Goal: Information Seeking & Learning: Learn about a topic

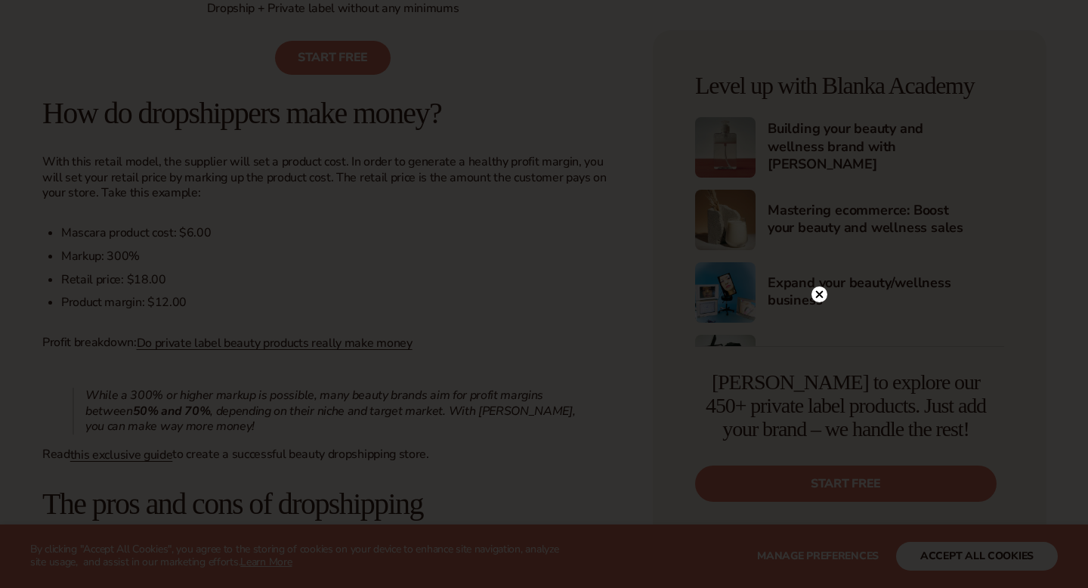
scroll to position [1273, 0]
click at [236, 92] on div at bounding box center [544, 294] width 1088 height 588
click at [818, 119] on circle at bounding box center [819, 122] width 16 height 16
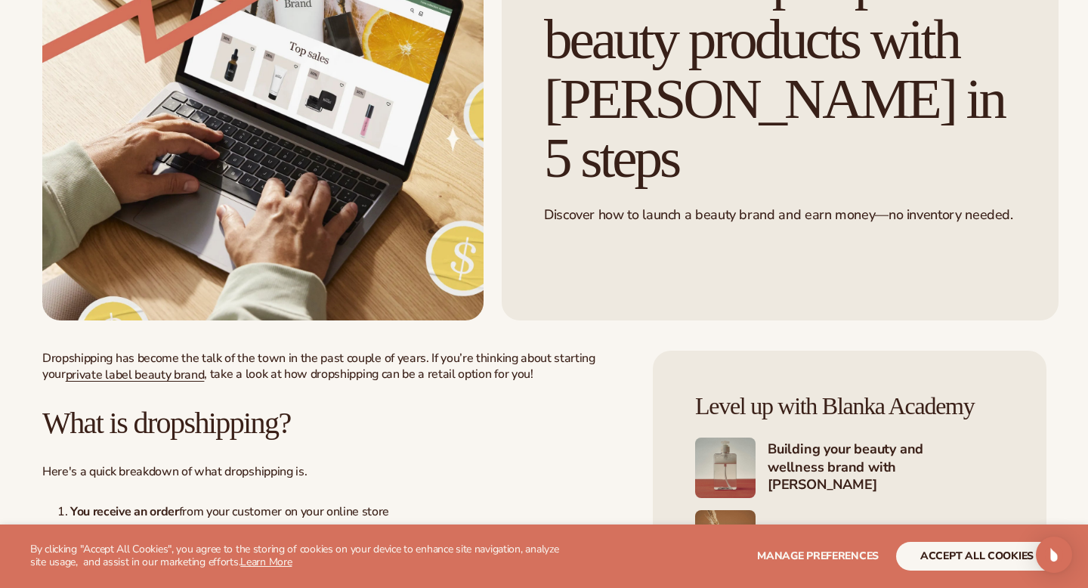
scroll to position [0, 0]
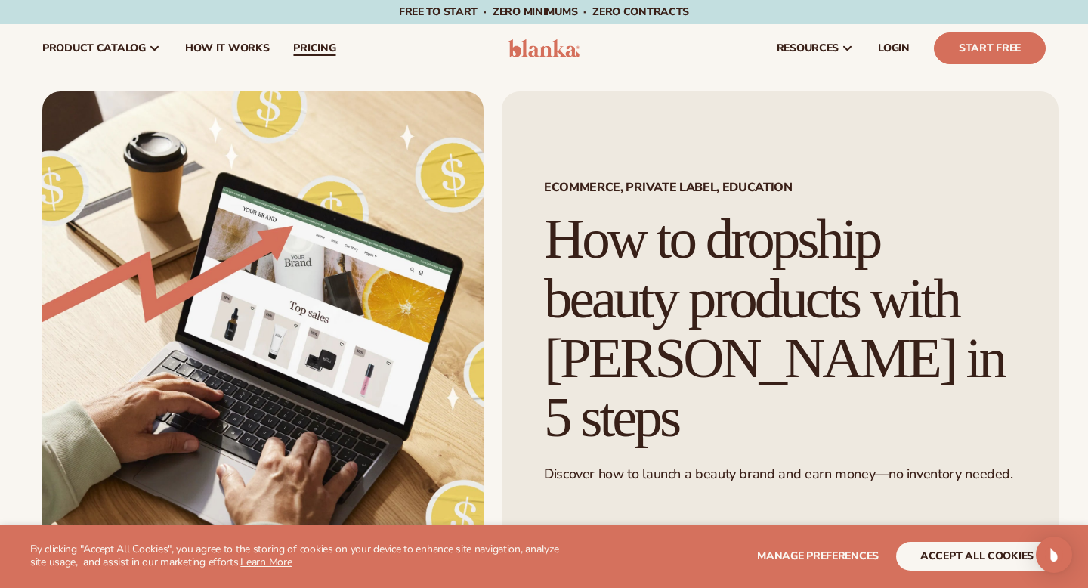
click at [295, 48] on span "pricing" at bounding box center [314, 48] width 42 height 12
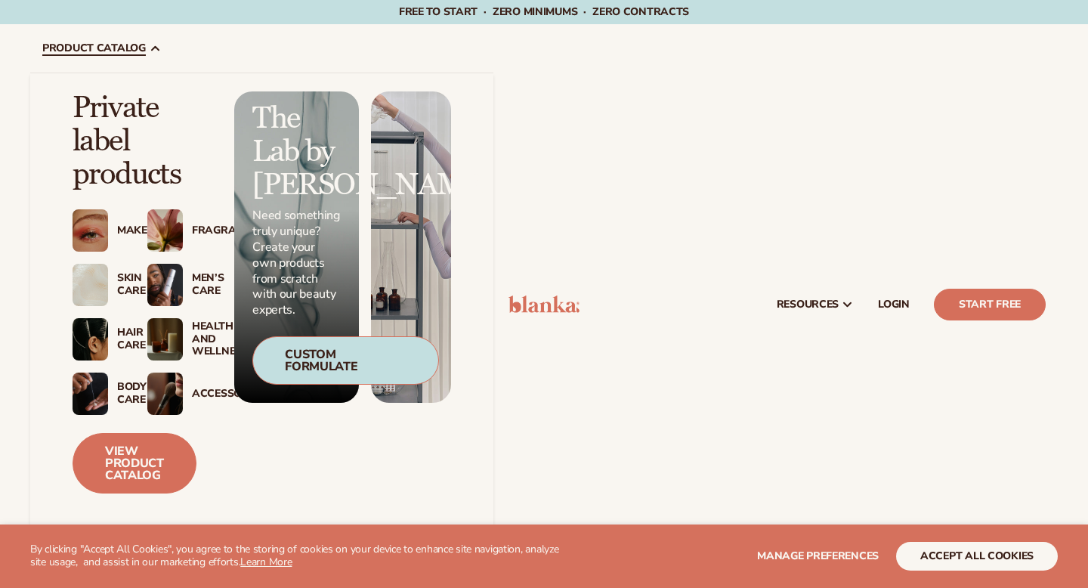
click at [117, 227] on div "Makeup" at bounding box center [117, 230] width 0 height 13
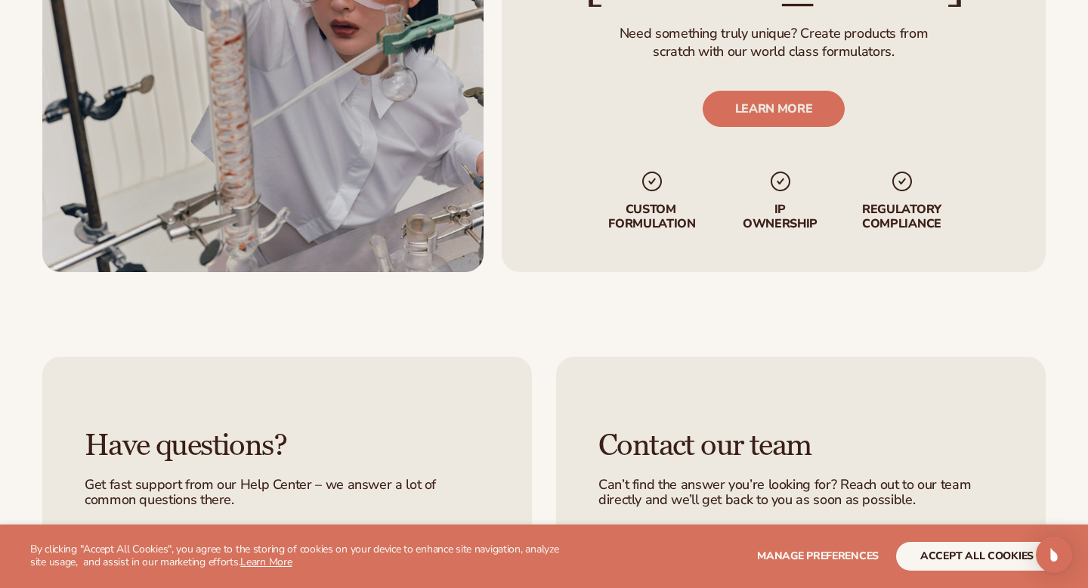
scroll to position [2616, 0]
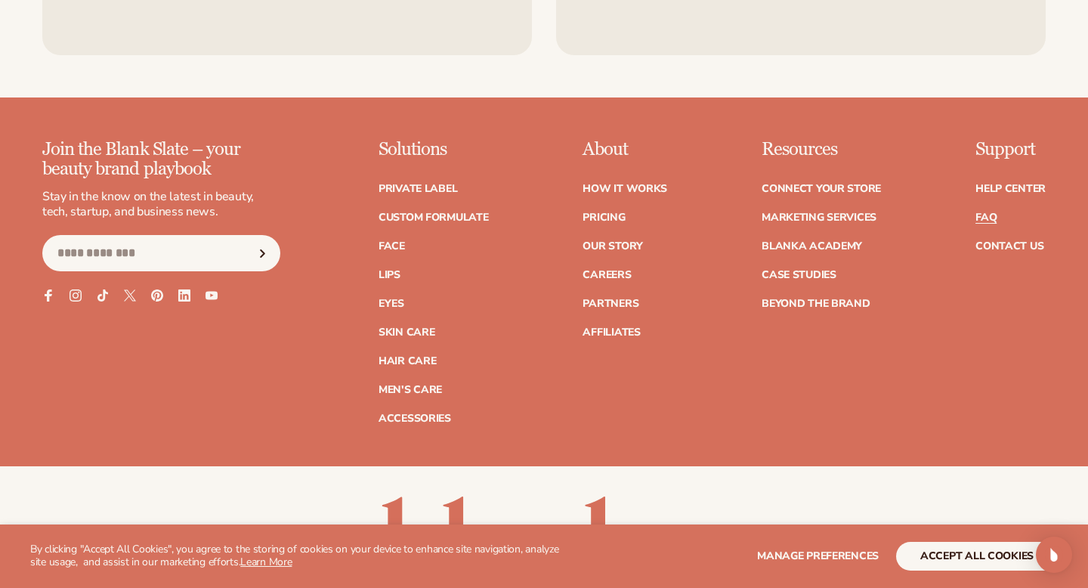
click at [988, 222] on link "FAQ" at bounding box center [985, 217] width 21 height 11
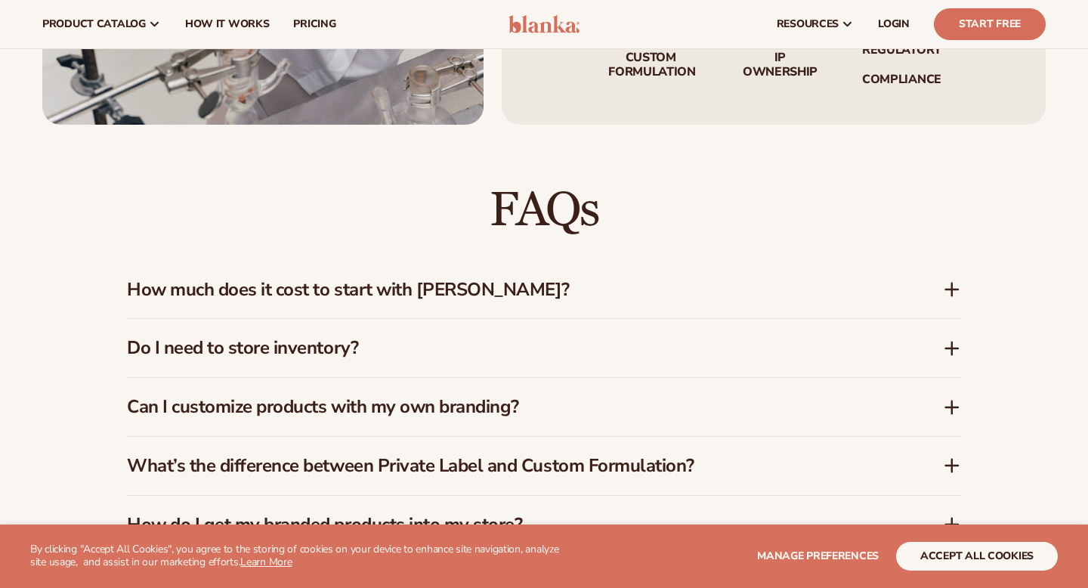
scroll to position [1120, 0]
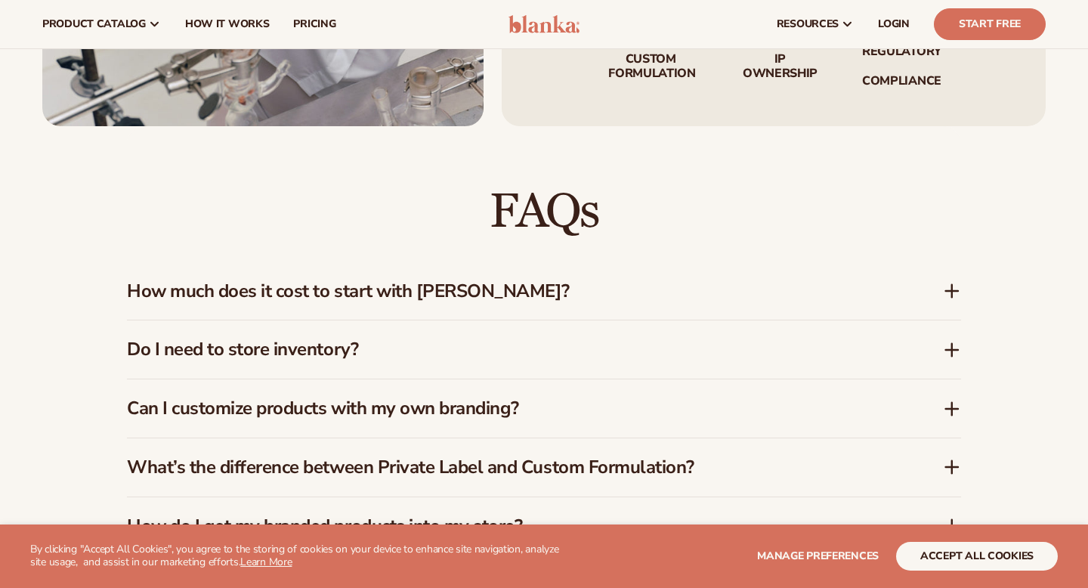
click at [663, 280] on h3 "How much does it cost to start with Blanka?" at bounding box center [512, 291] width 771 height 22
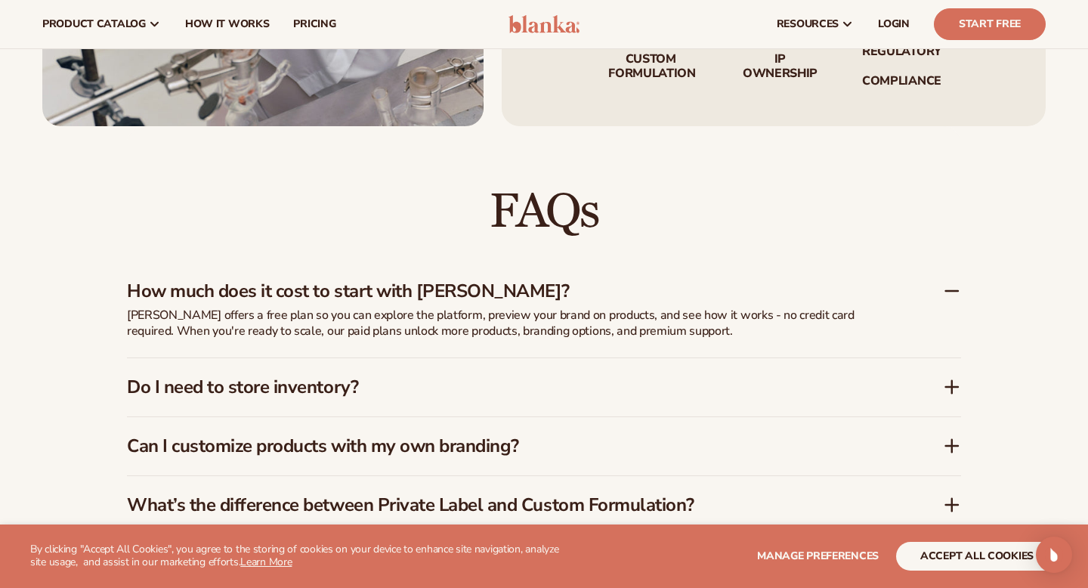
click at [694, 384] on h3 "Do I need to store inventory?" at bounding box center [512, 387] width 771 height 22
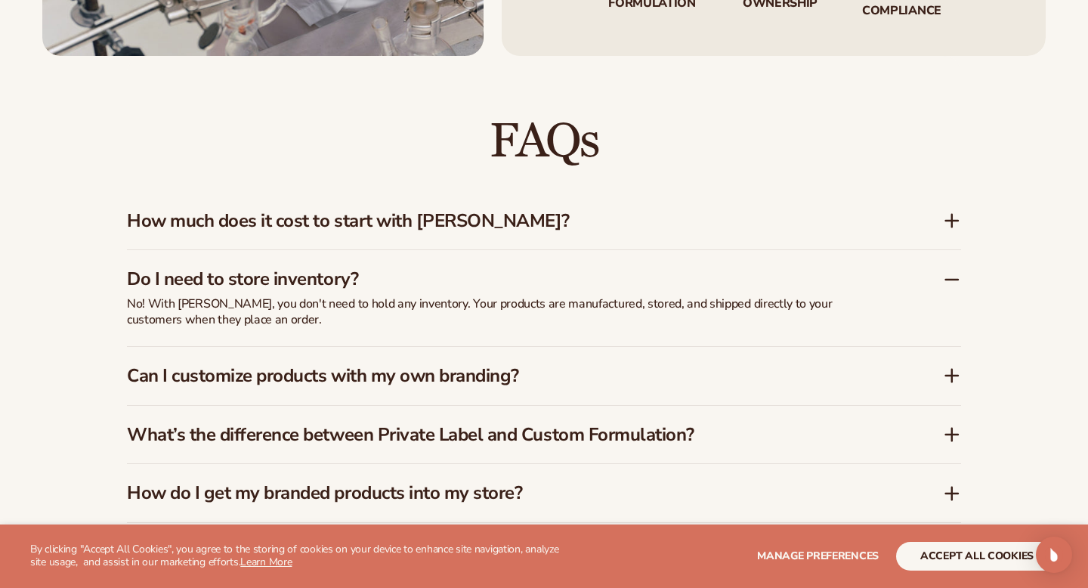
scroll to position [1240, 0]
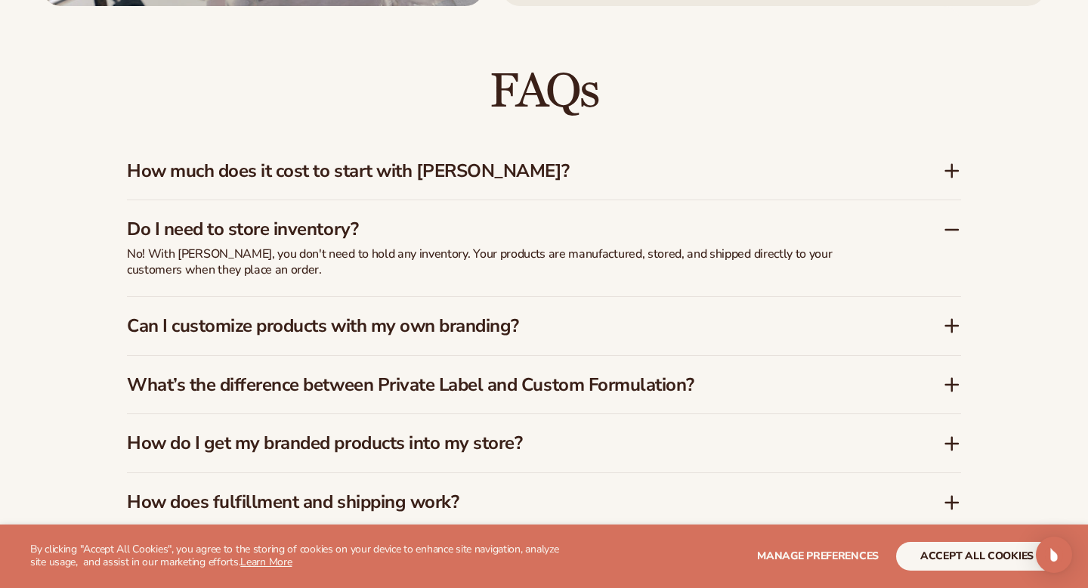
click at [566, 334] on div "Can I customize products with my own branding?" at bounding box center [544, 326] width 834 height 58
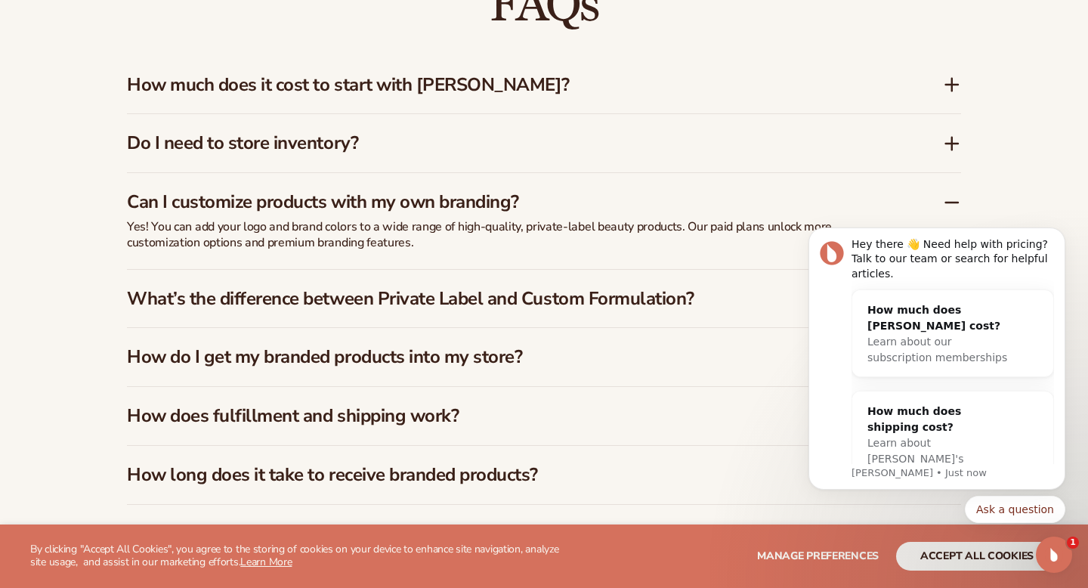
scroll to position [1358, 0]
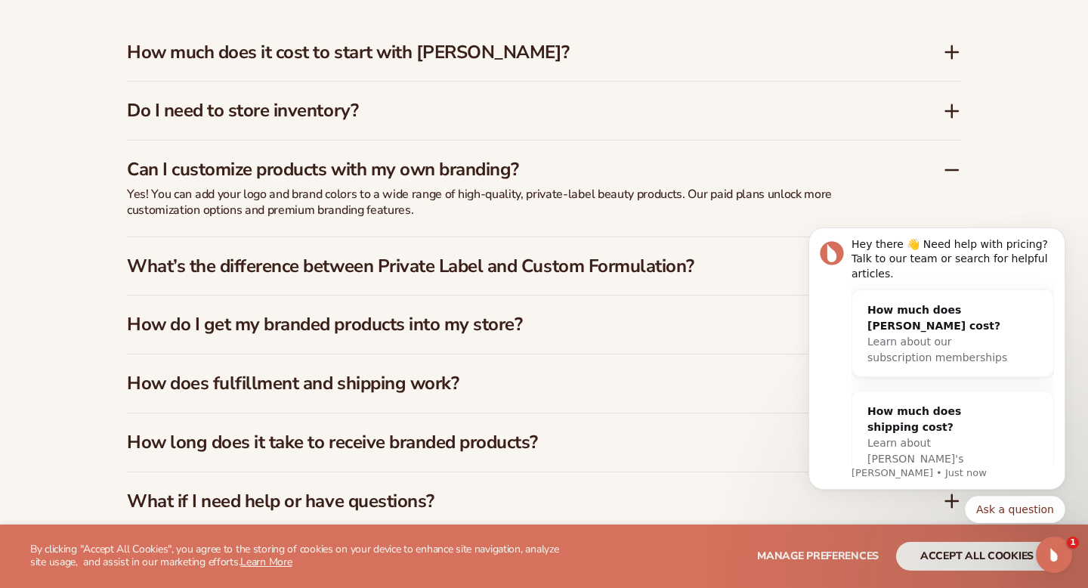
click at [469, 256] on h3 "What’s the difference between Private Label and Custom Formulation?" at bounding box center [512, 266] width 771 height 22
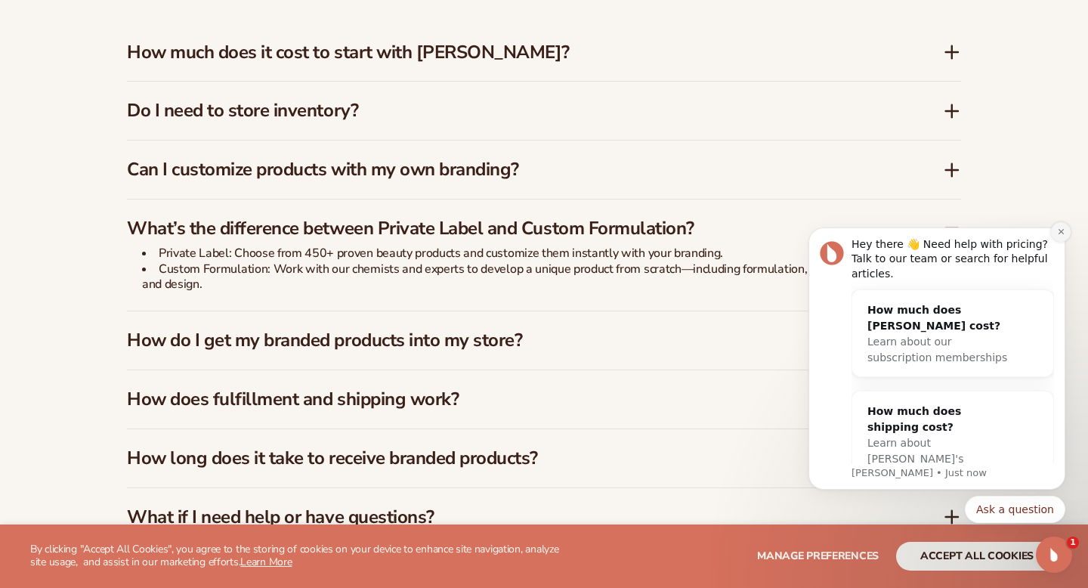
click at [1062, 233] on icon "Dismiss notification" at bounding box center [1060, 231] width 5 height 5
